Goal: Information Seeking & Learning: Find specific fact

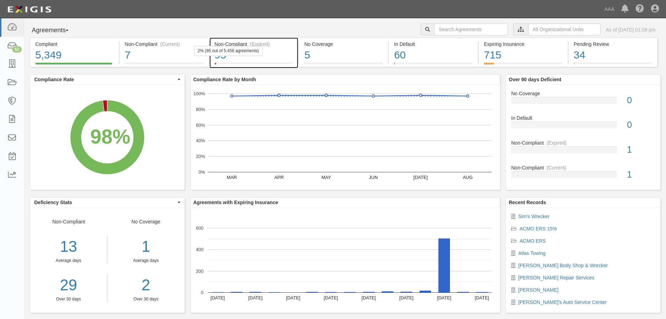
click at [244, 49] on div "2% (95 out of 5,456 agreements)" at bounding box center [228, 51] width 69 height 10
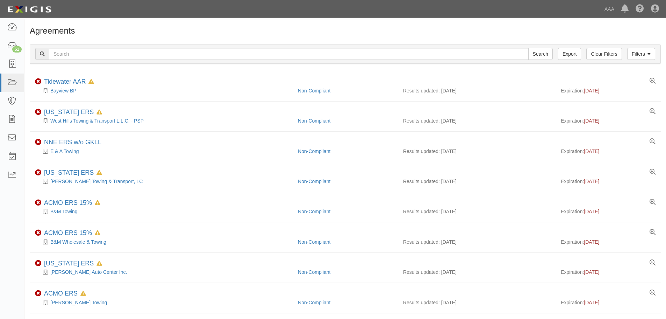
click at [166, 54] on input "text" at bounding box center [289, 54] width 480 height 12
type input "[PERSON_NAME]"
click at [529, 48] on input "Search" at bounding box center [541, 54] width 24 height 12
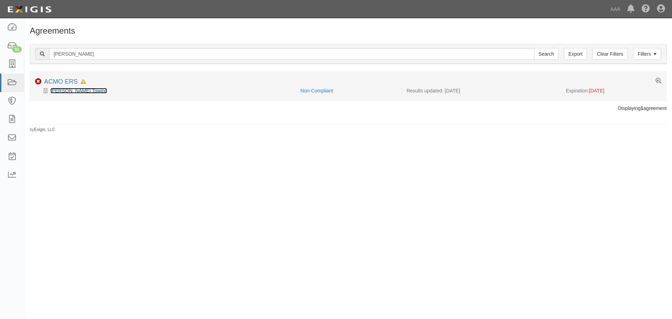
click at [68, 88] on link "[PERSON_NAME] Towing" at bounding box center [78, 91] width 57 height 6
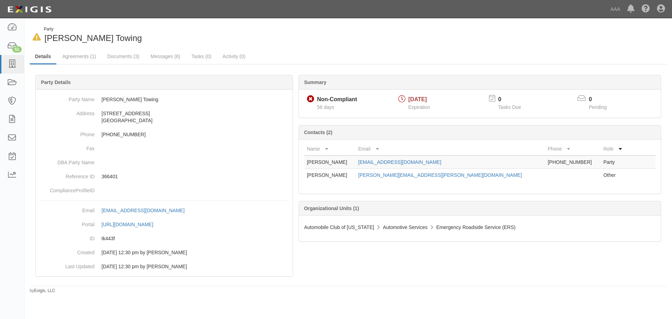
click at [67, 90] on div "Party Name Rushin Towing Address 1813 South Broadway Poplar Bluff, MO 63901 Pho…" at bounding box center [164, 183] width 257 height 186
click at [88, 55] on link "Agreements (1)" at bounding box center [79, 56] width 44 height 15
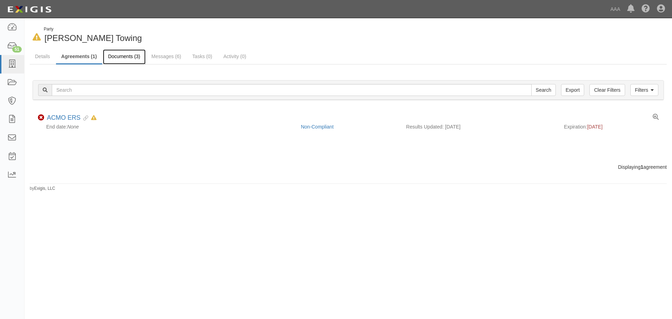
click at [111, 55] on link "Documents (3)" at bounding box center [124, 56] width 43 height 15
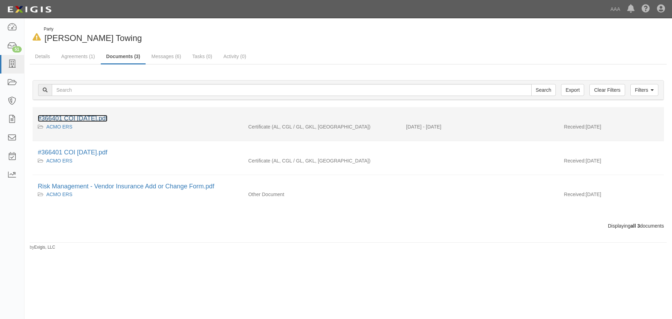
click at [99, 119] on link "#366401 COI 07.24.25.pdf" at bounding box center [73, 118] width 70 height 7
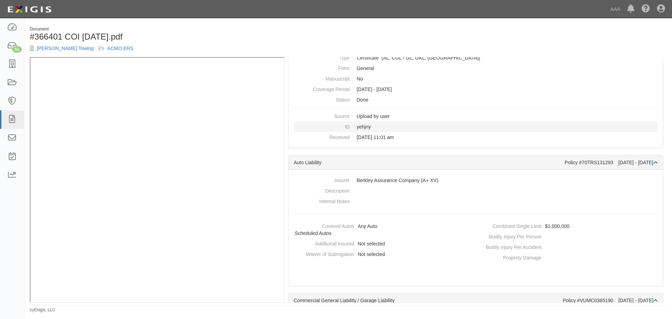
scroll to position [70, 0]
